Goal: Navigation & Orientation: Find specific page/section

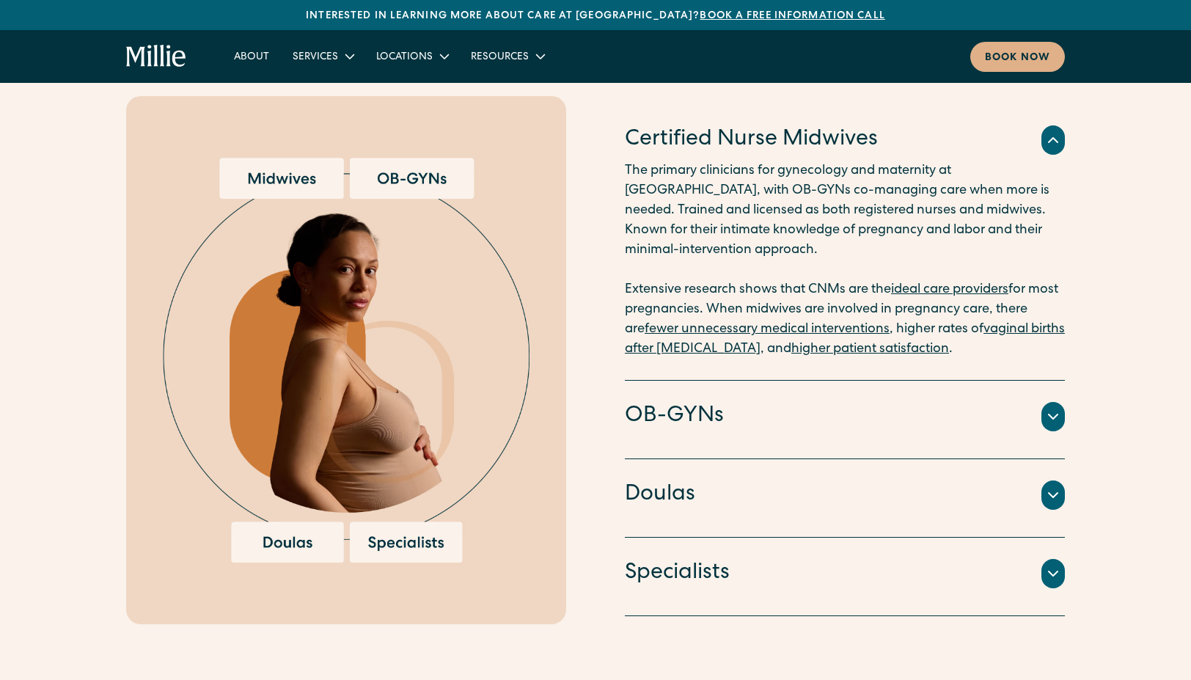
scroll to position [1555, 0]
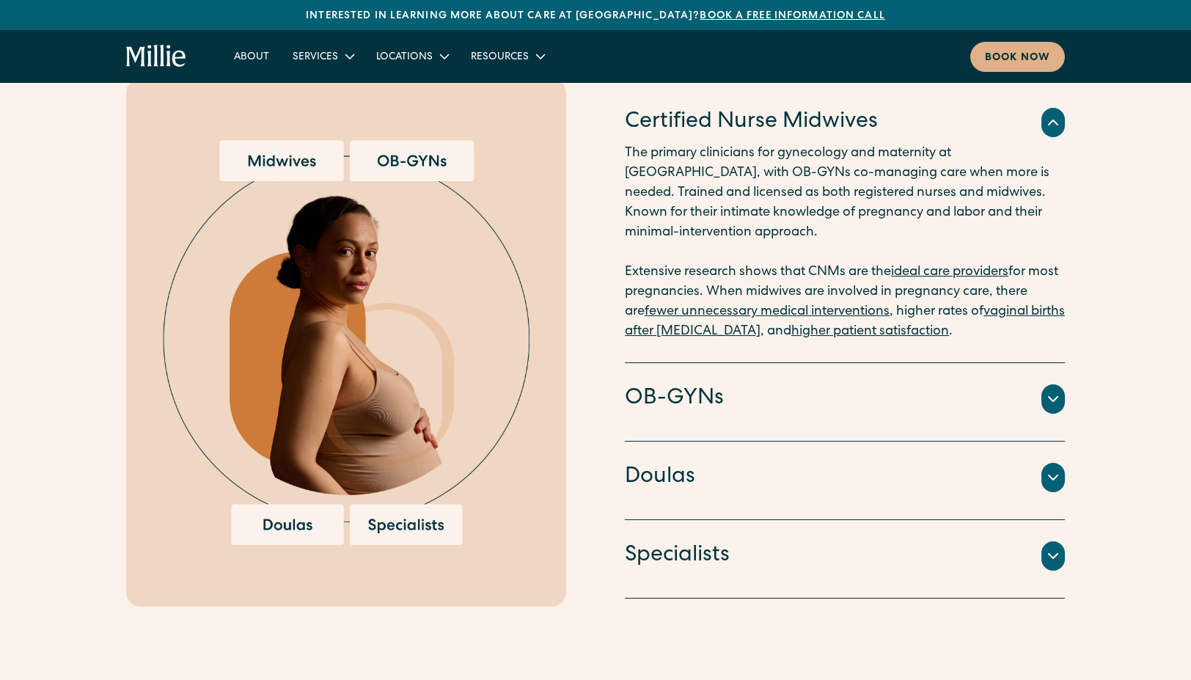
click at [1052, 390] on icon at bounding box center [1053, 399] width 18 height 18
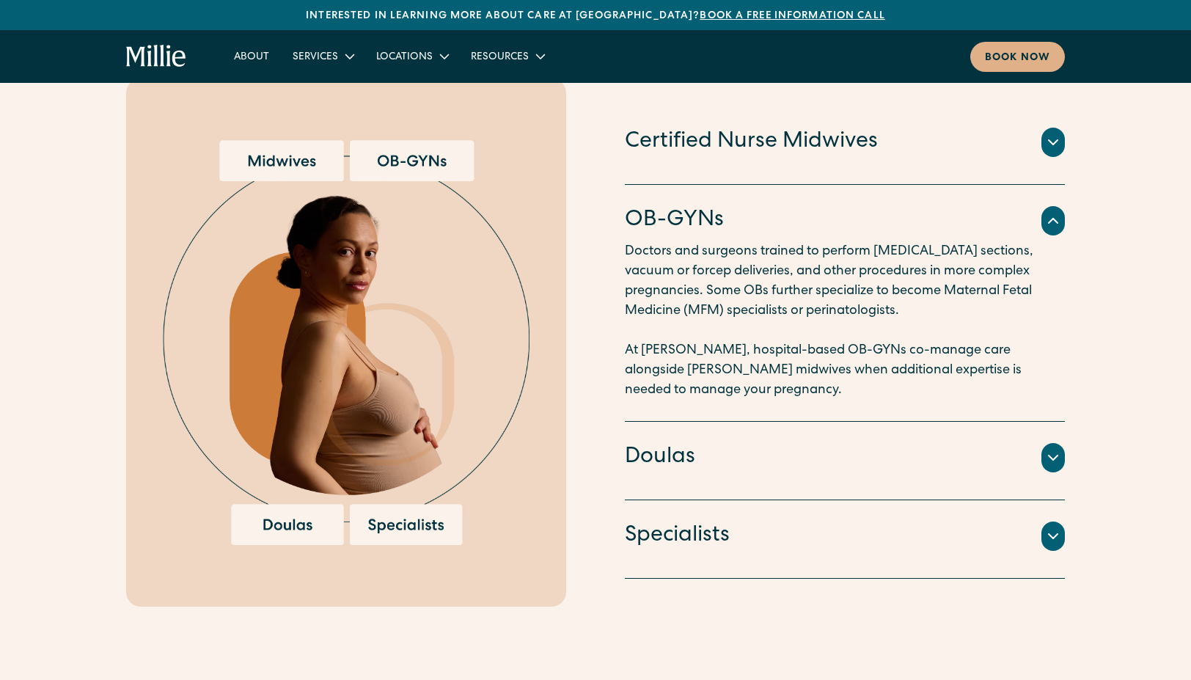
click at [1056, 449] on icon at bounding box center [1053, 458] width 18 height 18
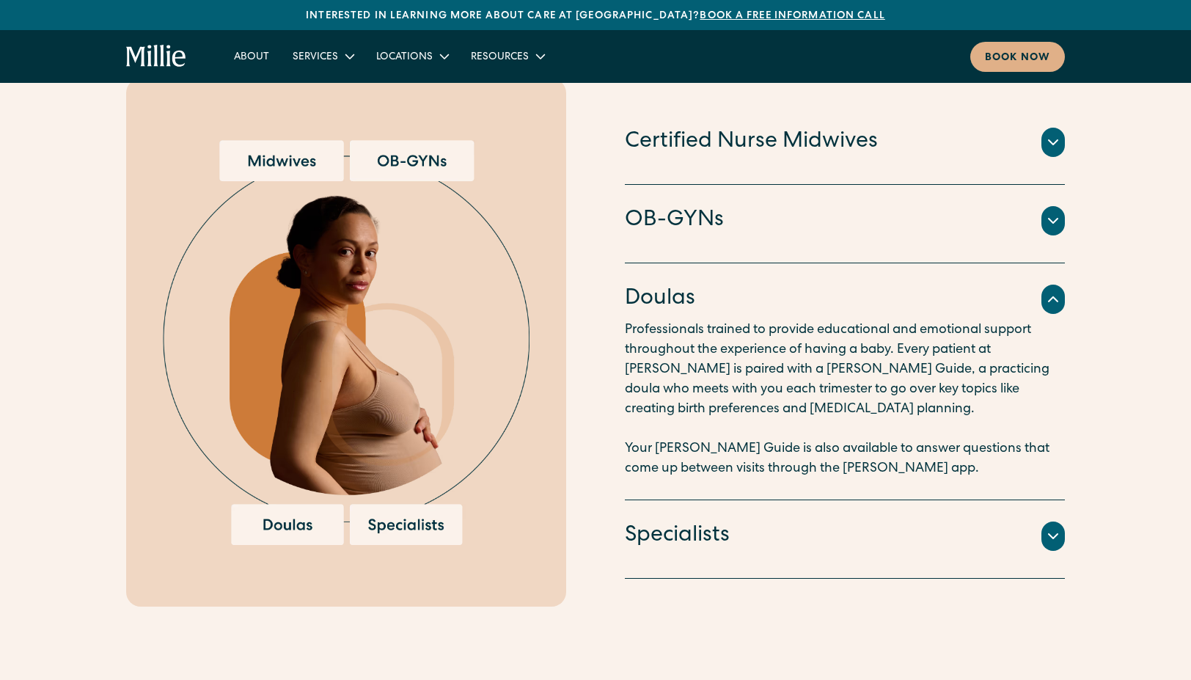
click at [1053, 527] on icon at bounding box center [1053, 536] width 18 height 18
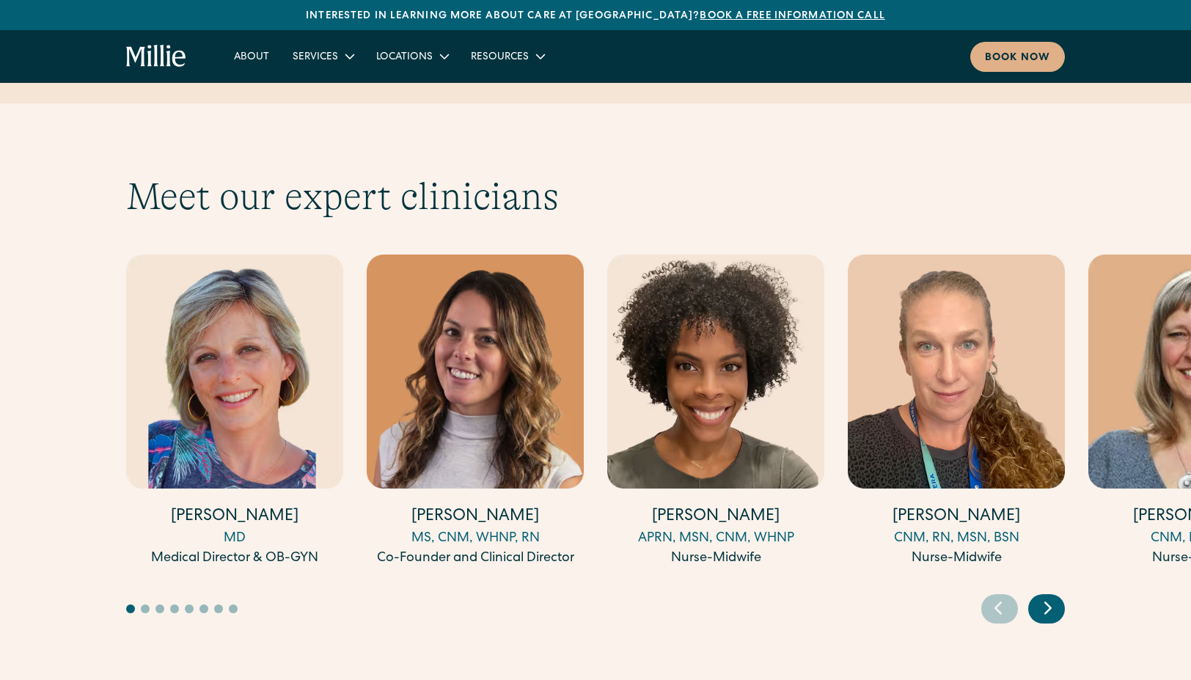
scroll to position [3952, 0]
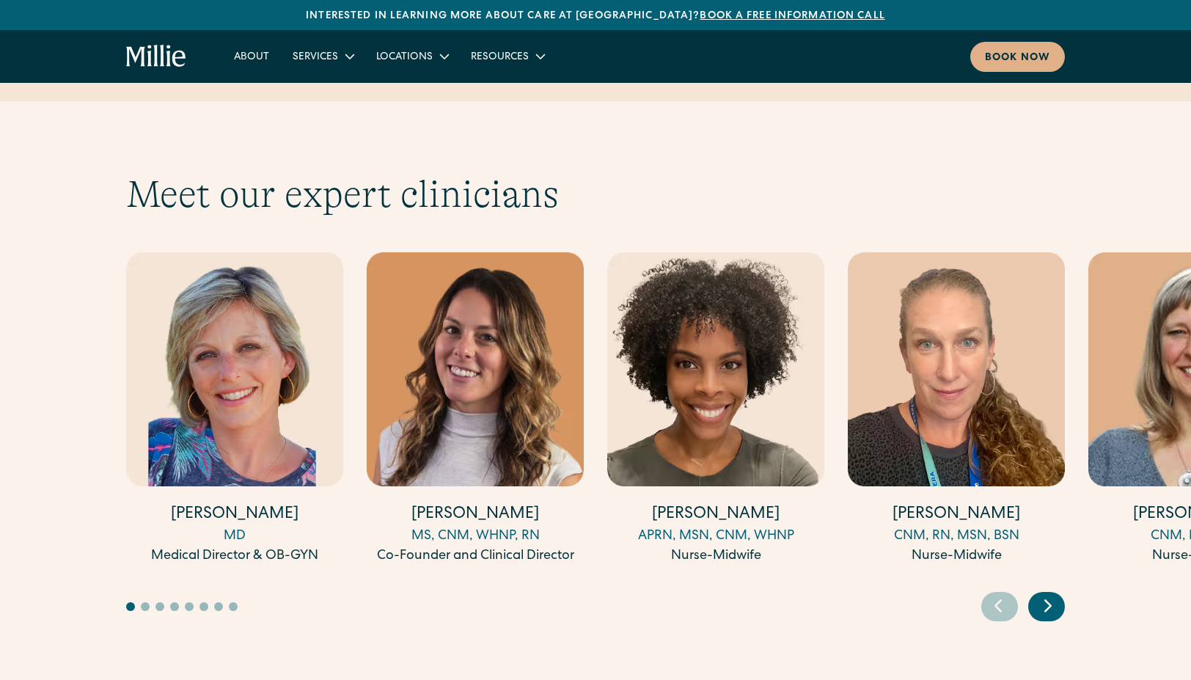
click at [1049, 594] on icon "Next slide" at bounding box center [1048, 605] width 22 height 23
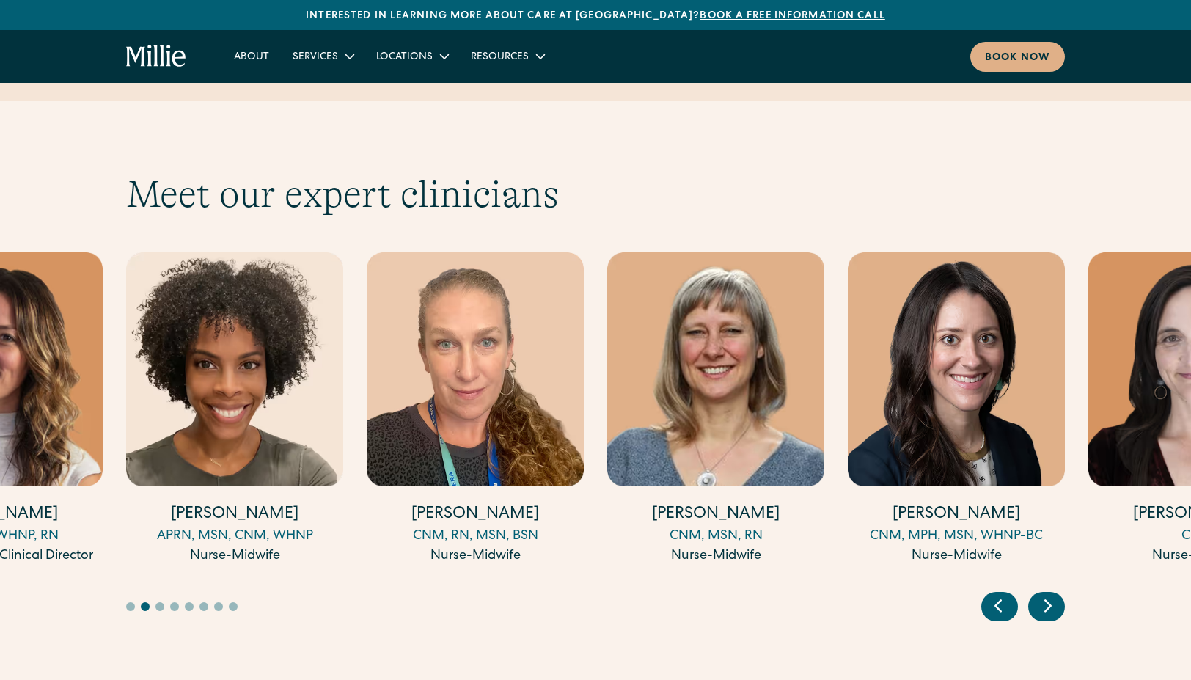
click at [1049, 594] on icon "Next slide" at bounding box center [1048, 605] width 22 height 23
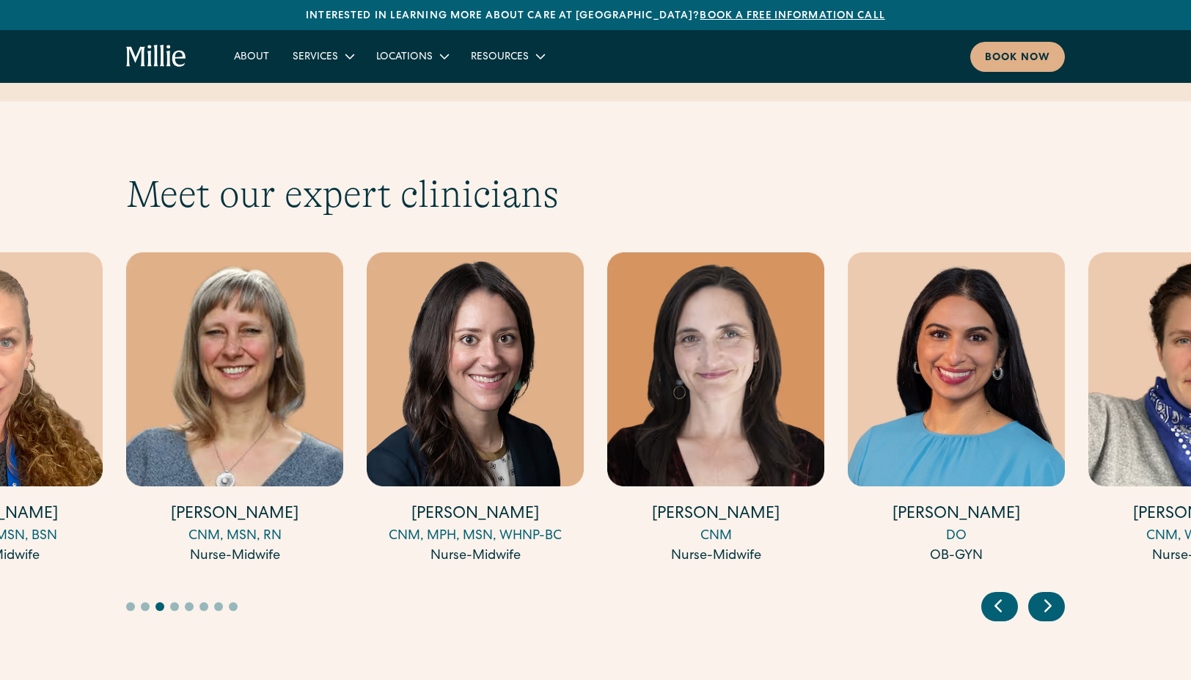
click at [1049, 594] on icon "Next slide" at bounding box center [1048, 605] width 22 height 23
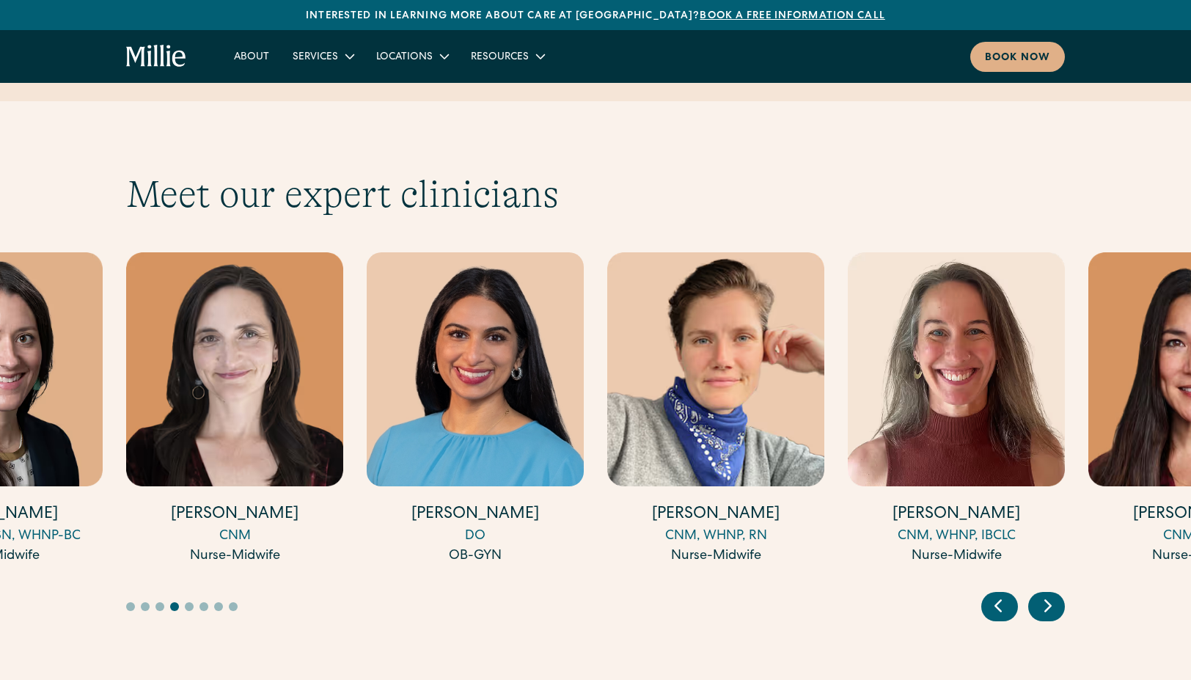
click at [1049, 594] on icon "Next slide" at bounding box center [1048, 605] width 22 height 23
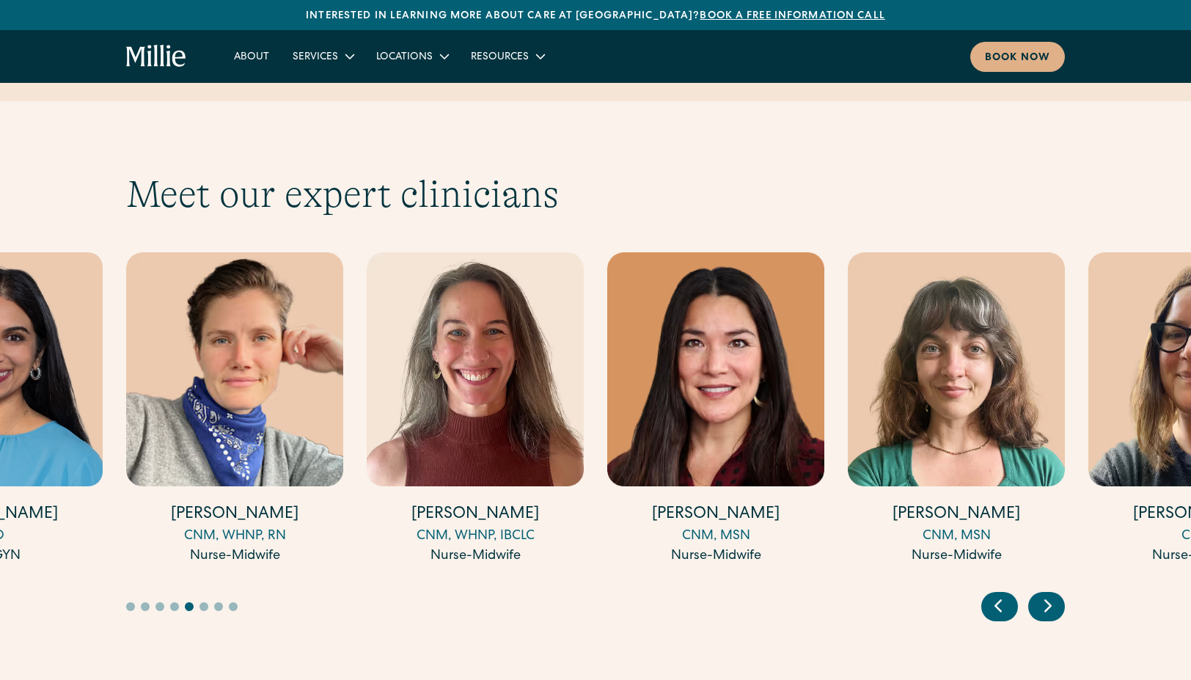
click at [1049, 594] on icon "Next slide" at bounding box center [1048, 605] width 22 height 23
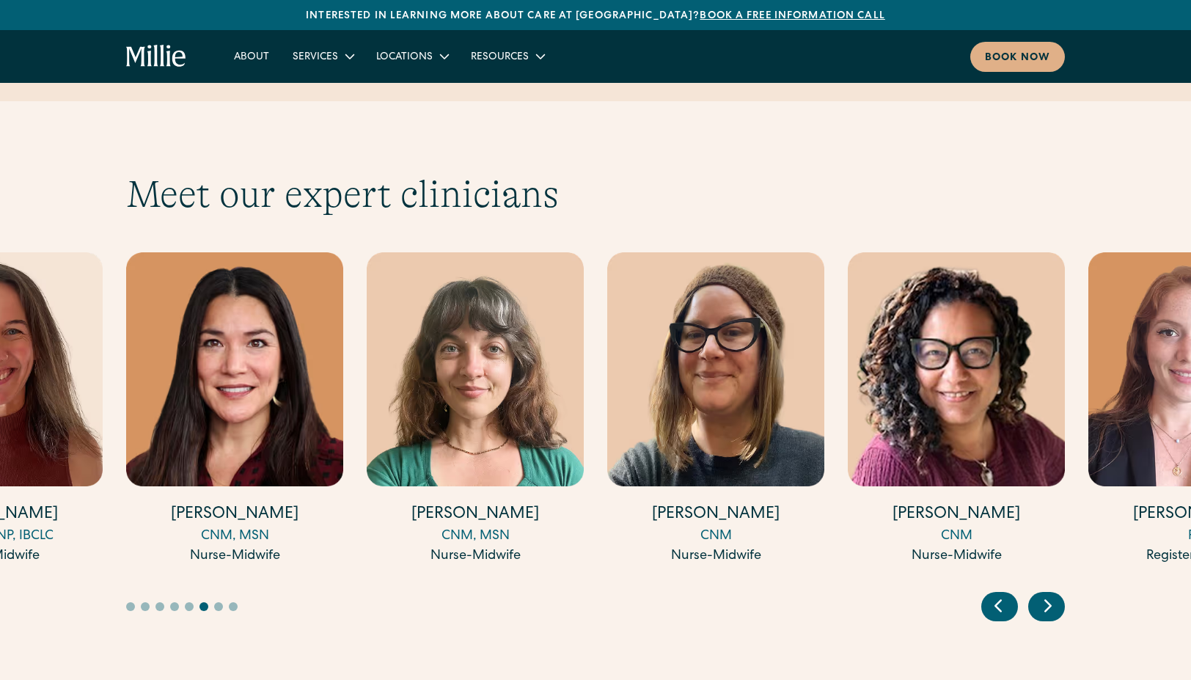
click at [1049, 594] on icon "Next slide" at bounding box center [1048, 605] width 22 height 23
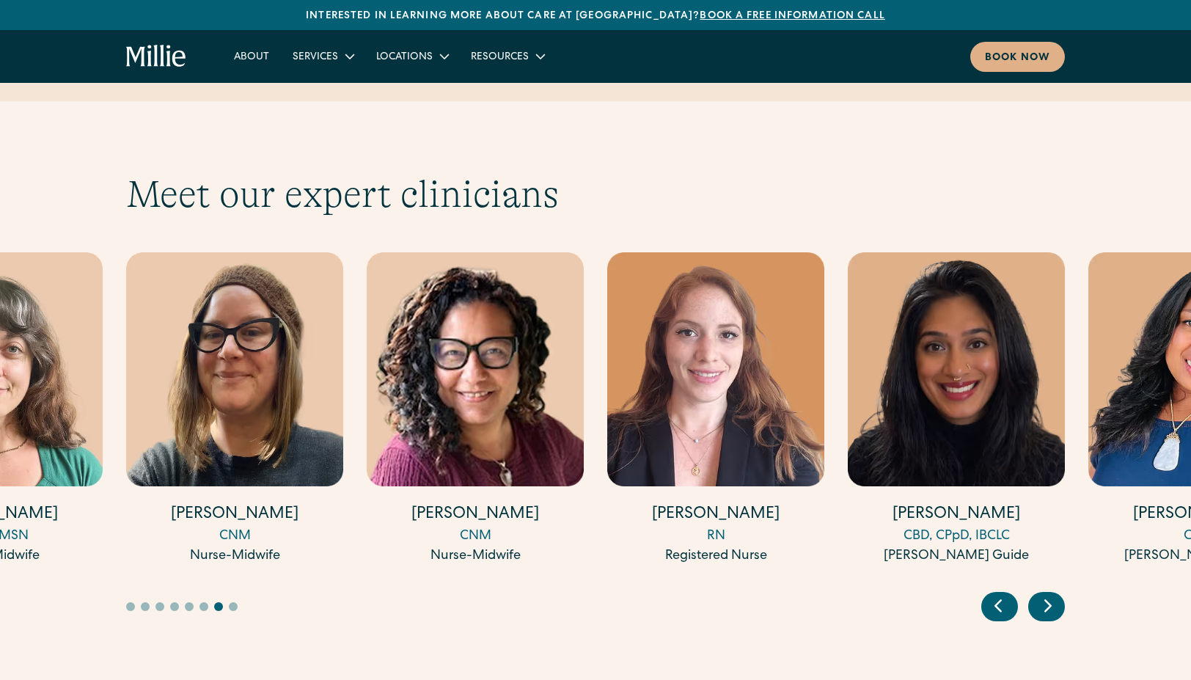
click at [1049, 594] on icon "Next slide" at bounding box center [1048, 605] width 22 height 23
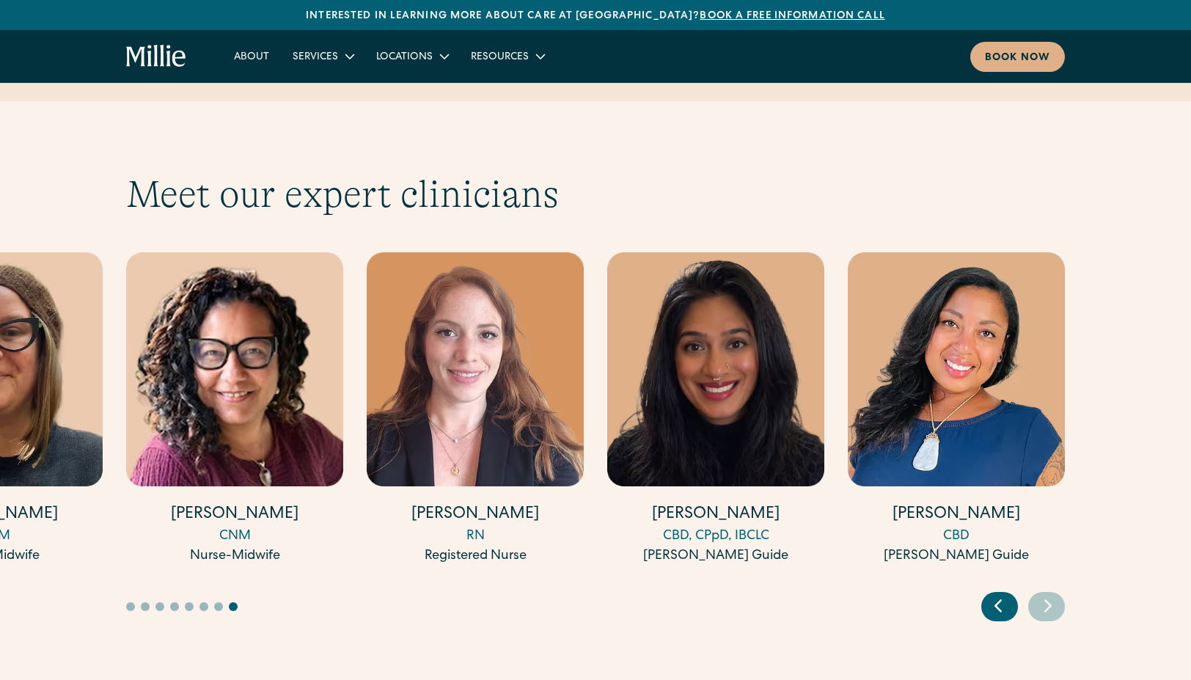
click at [1049, 594] on icon "Next slide" at bounding box center [1048, 605] width 22 height 23
click at [1002, 594] on icon "Previous slide" at bounding box center [998, 605] width 22 height 23
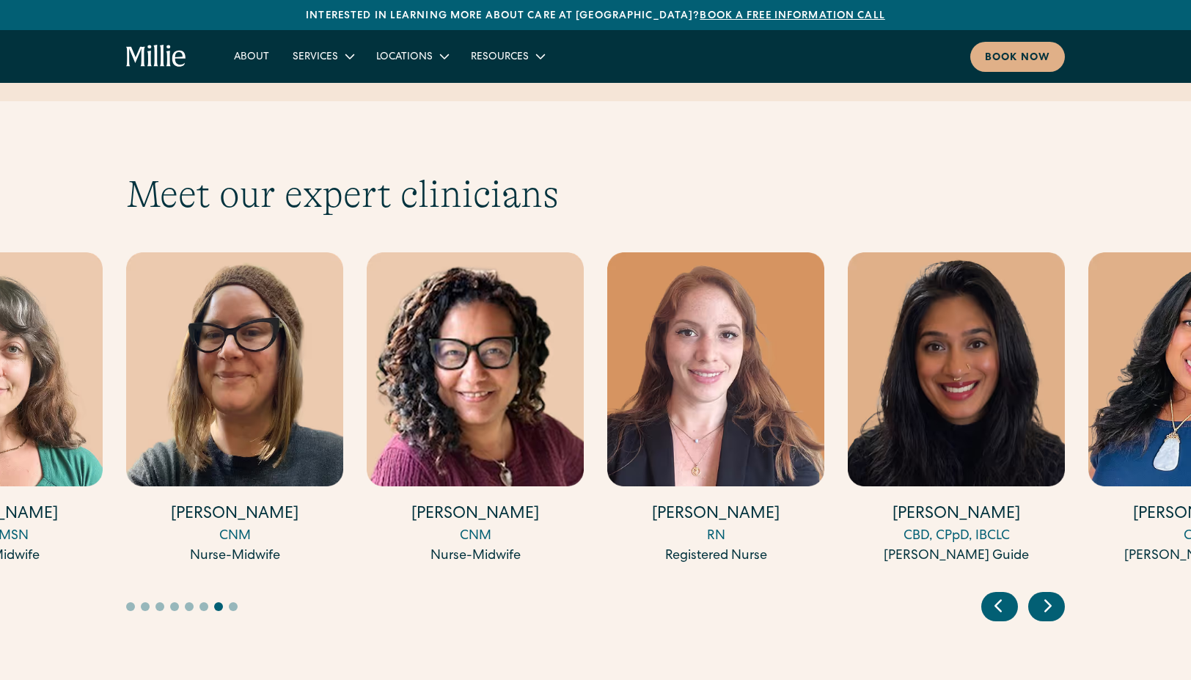
click at [1002, 594] on icon "Previous slide" at bounding box center [998, 605] width 22 height 23
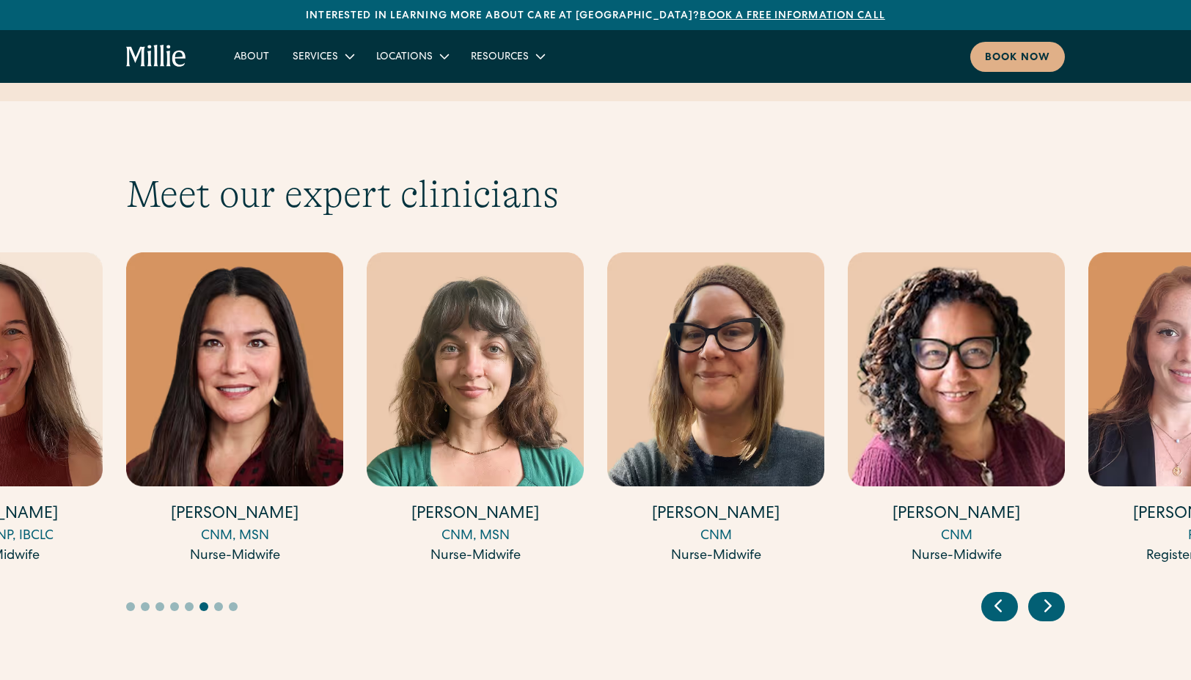
click at [455, 353] on img "12 / 17" at bounding box center [475, 369] width 217 height 234
click at [232, 301] on img "11 / 17" at bounding box center [234, 369] width 217 height 234
click at [1000, 594] on icon "Previous slide" at bounding box center [998, 605] width 22 height 23
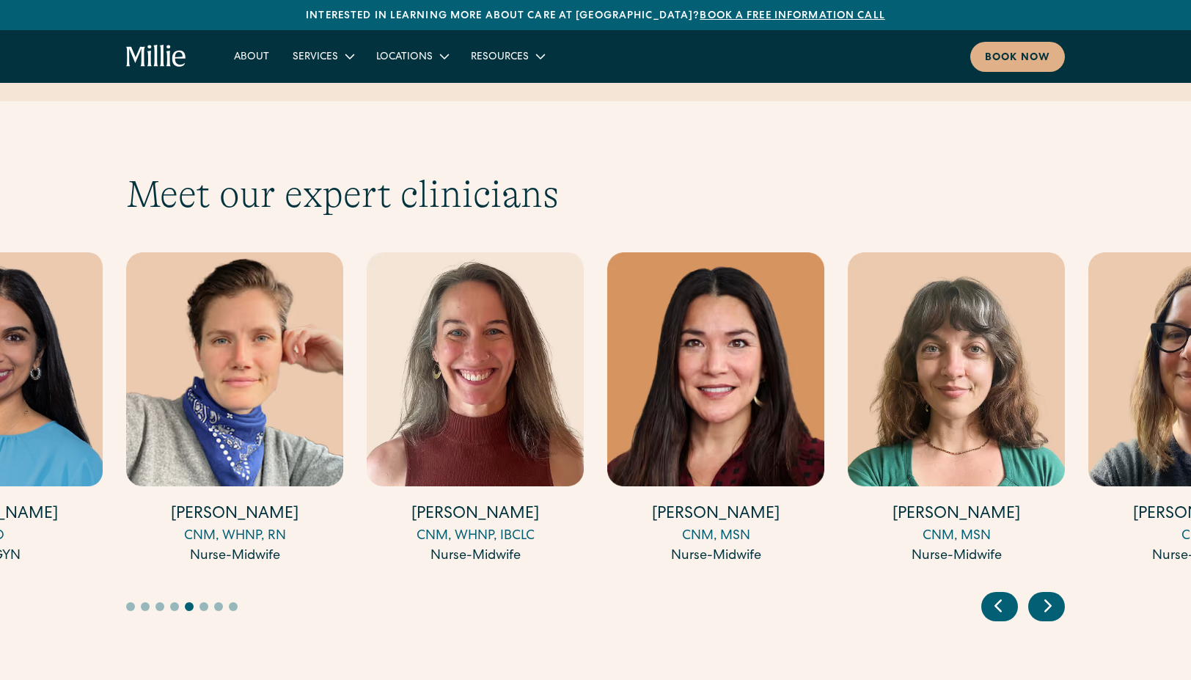
click at [1000, 594] on icon "Previous slide" at bounding box center [998, 605] width 22 height 23
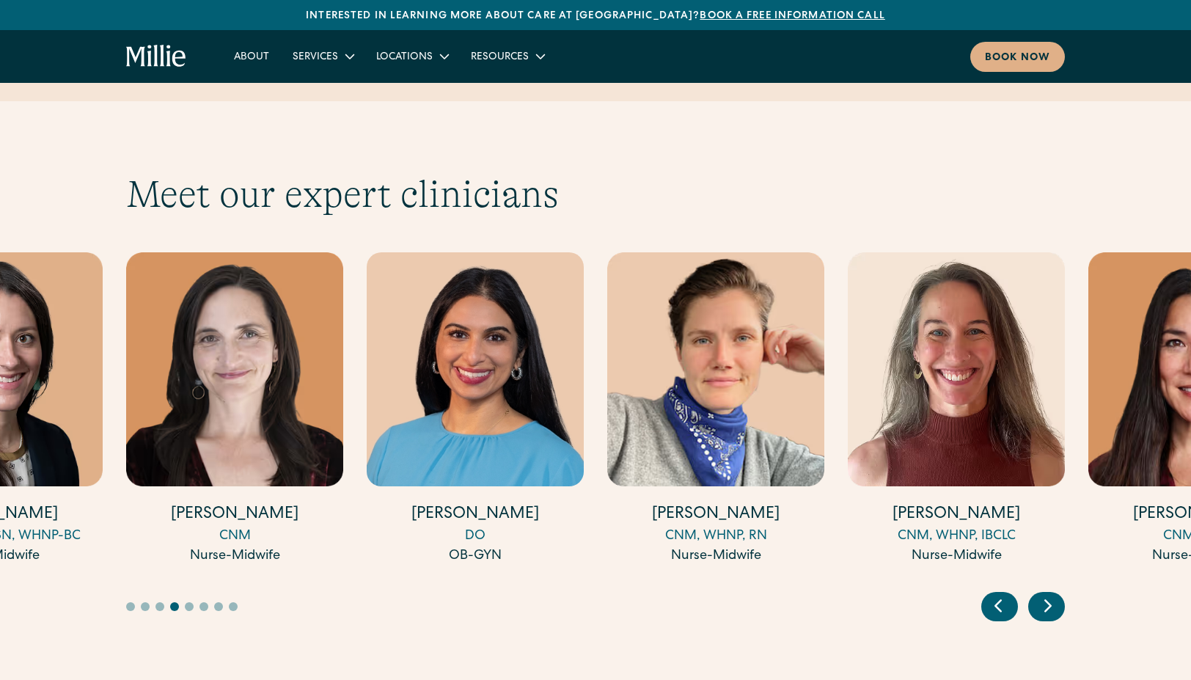
click at [713, 322] on img "9 / 17" at bounding box center [715, 369] width 217 height 234
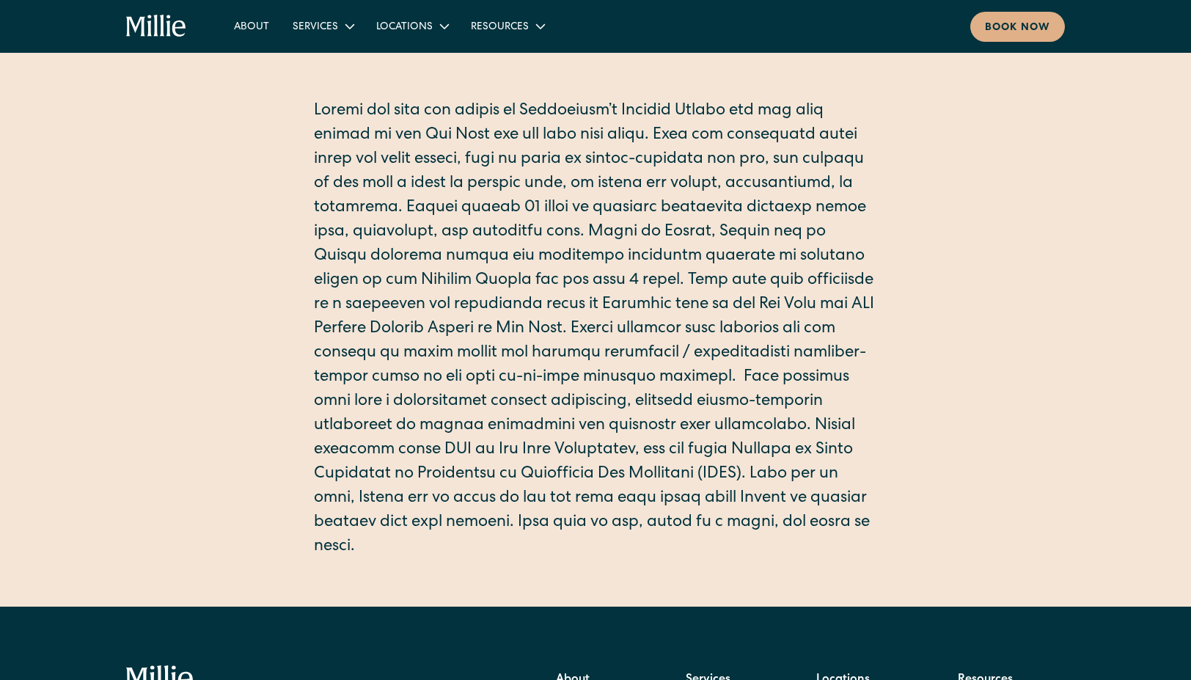
scroll to position [342, 0]
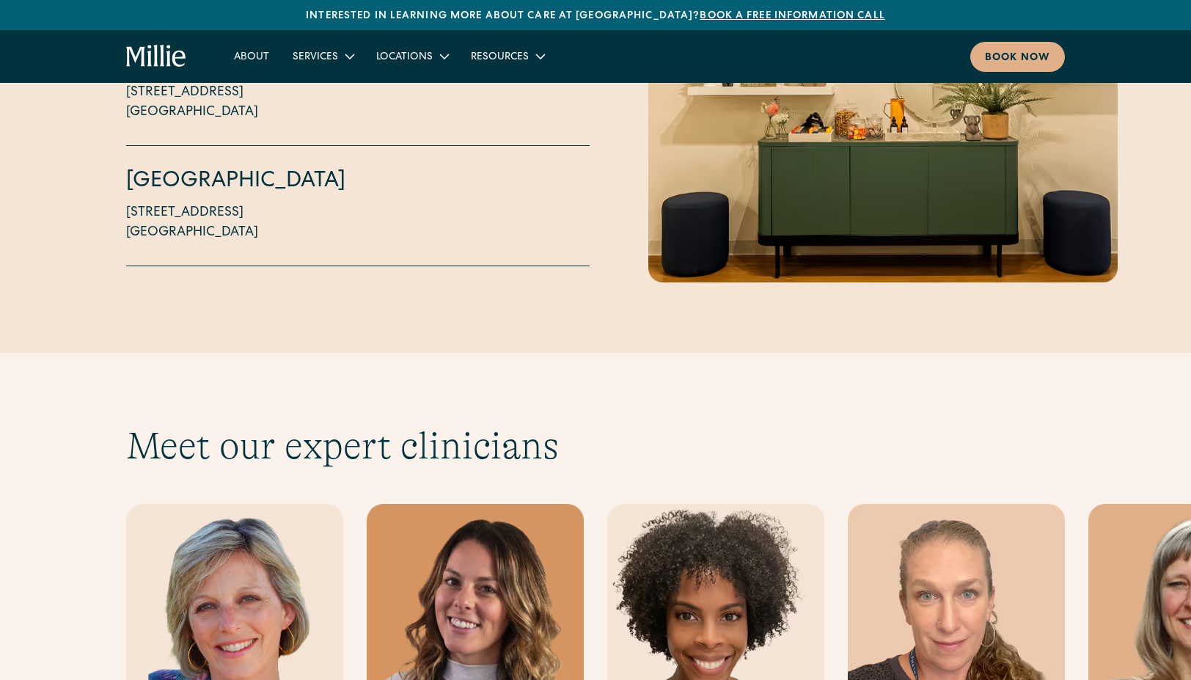
scroll to position [3952, 0]
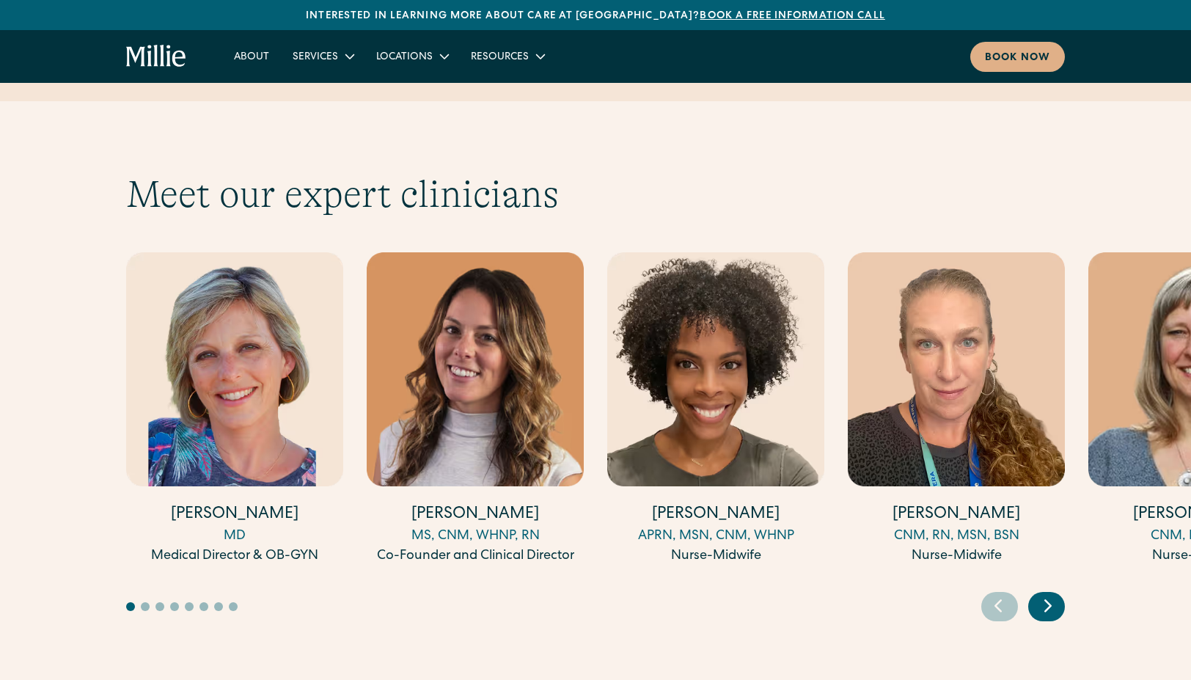
click at [223, 293] on img "1 / 17" at bounding box center [234, 369] width 217 height 234
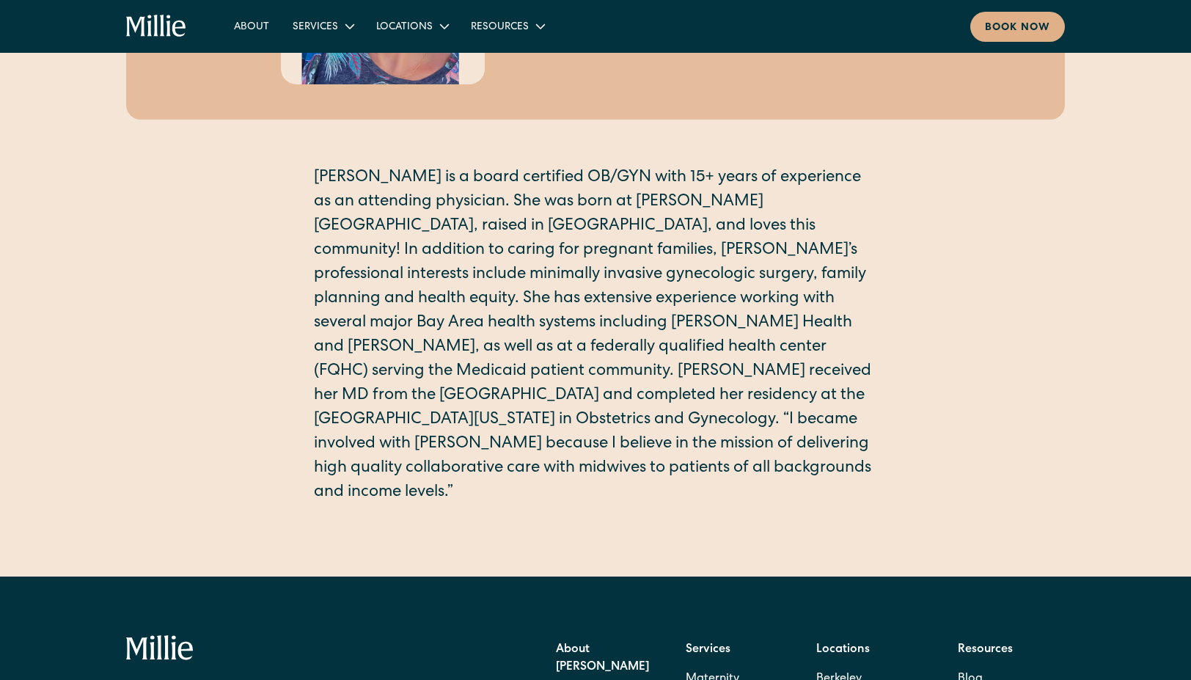
scroll to position [272, 0]
